Goal: Find specific page/section: Find specific page/section

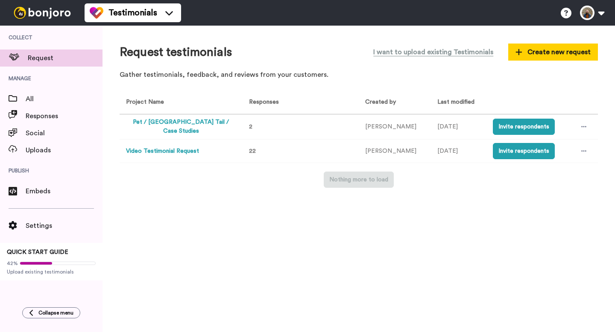
click at [181, 125] on button "Pet / [GEOGRAPHIC_DATA] Tail / Case Studies" at bounding box center [181, 127] width 110 height 18
